Goal: Task Accomplishment & Management: Manage account settings

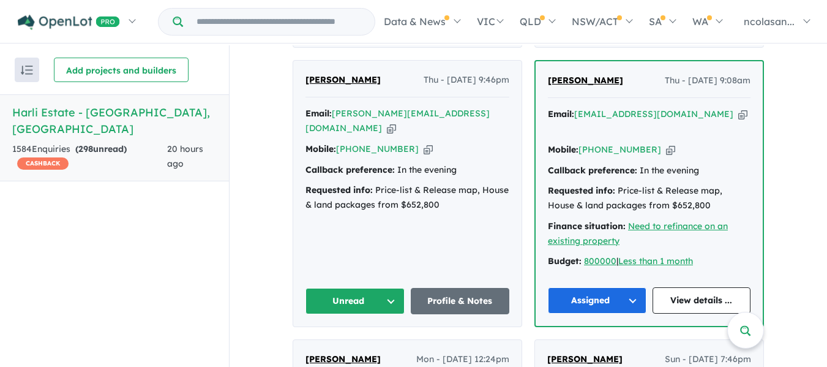
scroll to position [955, 0]
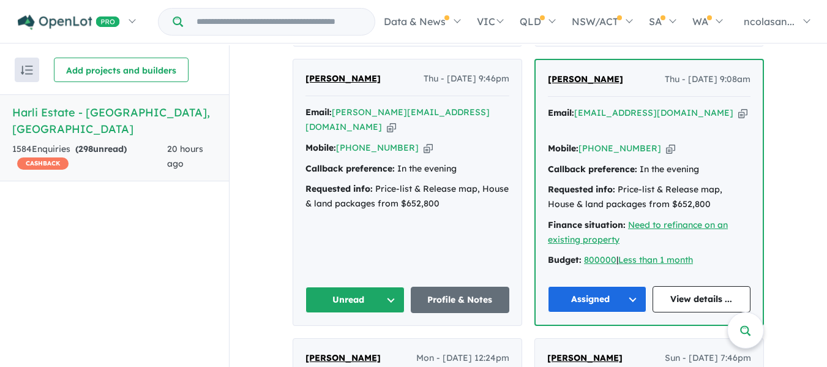
click at [359, 287] on button "Unread" at bounding box center [355, 300] width 99 height 26
click at [350, 343] on button "Assigned" at bounding box center [359, 357] width 107 height 28
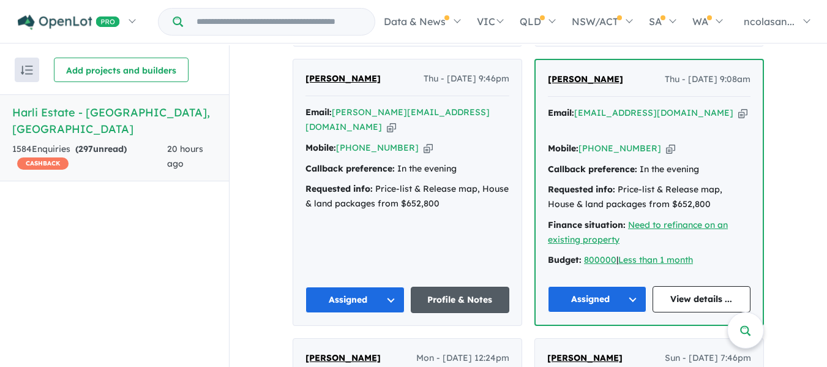
click at [453, 287] on link "Profile & Notes" at bounding box center [460, 300] width 99 height 26
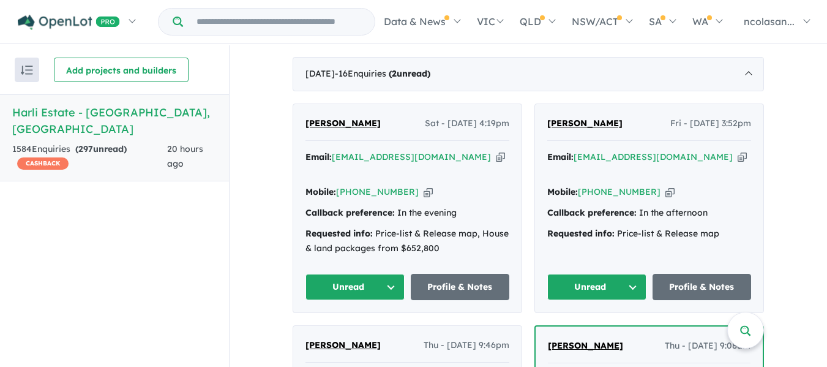
scroll to position [710, 0]
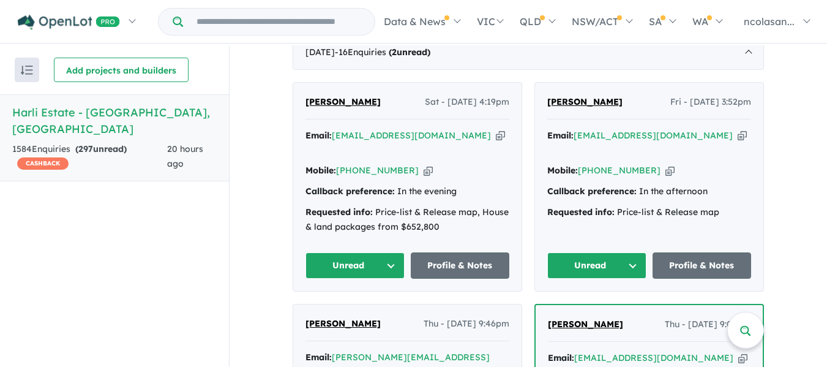
click at [636, 252] on button "Unread" at bounding box center [596, 265] width 99 height 26
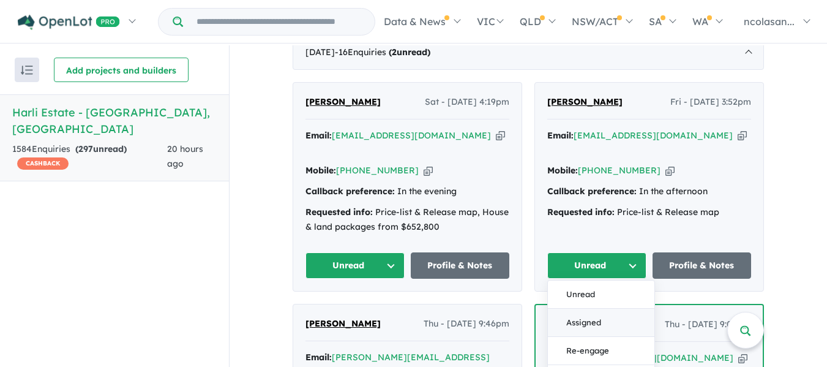
click at [600, 309] on button "Assigned" at bounding box center [601, 323] width 107 height 28
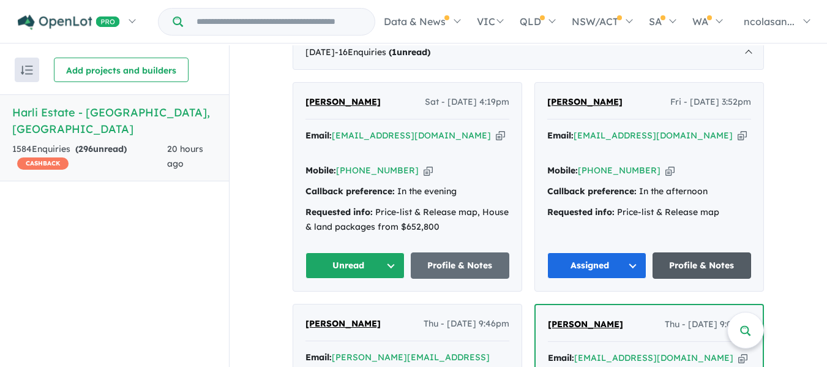
click at [702, 252] on link "Profile & Notes" at bounding box center [702, 265] width 99 height 26
click at [685, 252] on link "Profile & Notes" at bounding box center [702, 265] width 99 height 26
click at [385, 252] on button "Unread" at bounding box center [355, 265] width 99 height 26
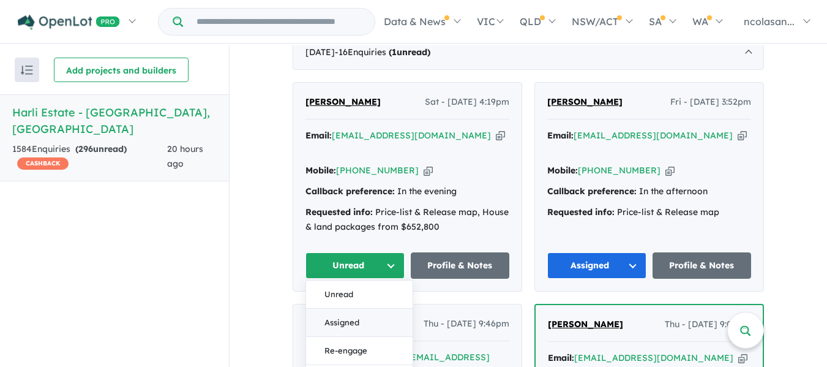
click at [354, 309] on button "Assigned" at bounding box center [359, 323] width 107 height 28
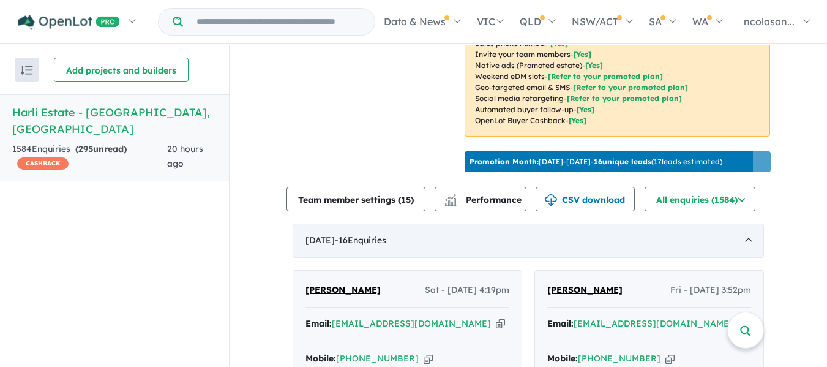
scroll to position [649, 0]
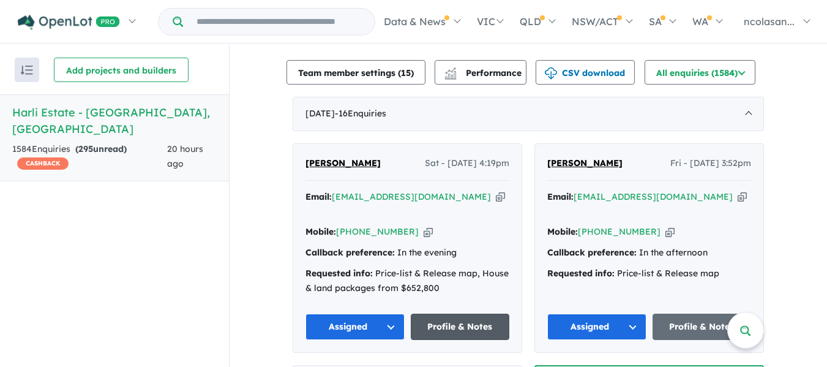
click at [472, 314] on link "Profile & Notes" at bounding box center [460, 327] width 99 height 26
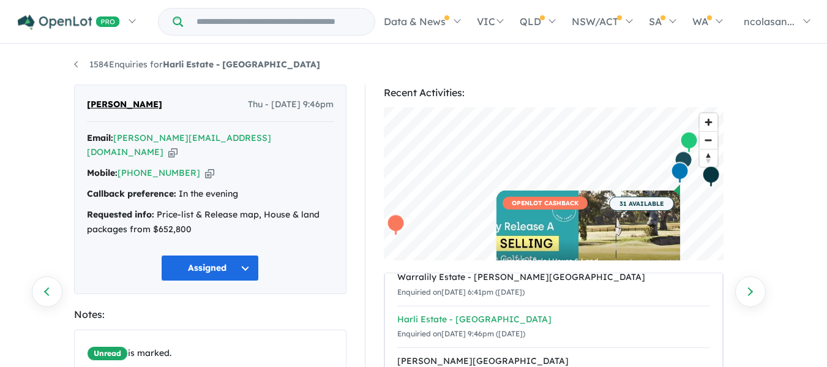
click at [593, 316] on div "Harli Estate - [GEOGRAPHIC_DATA]" at bounding box center [553, 319] width 313 height 15
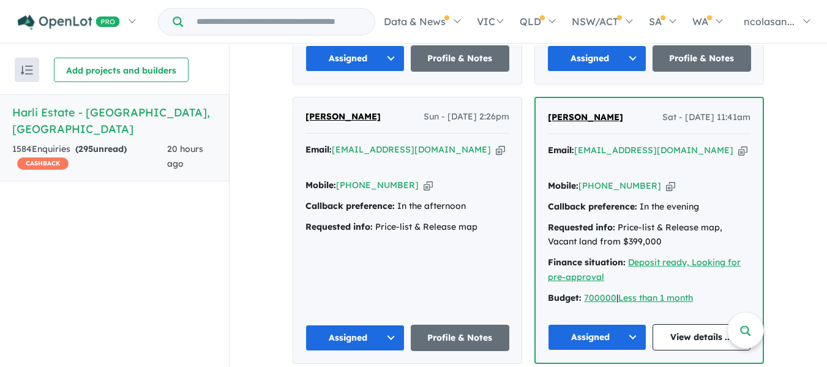
scroll to position [1384, 0]
